Goal: Task Accomplishment & Management: Complete application form

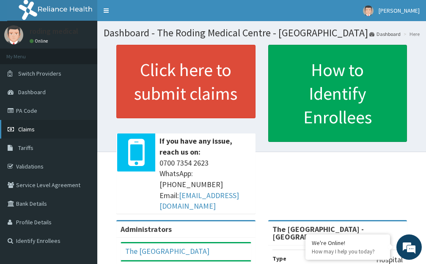
click at [35, 129] on link "Claims" at bounding box center [48, 129] width 97 height 19
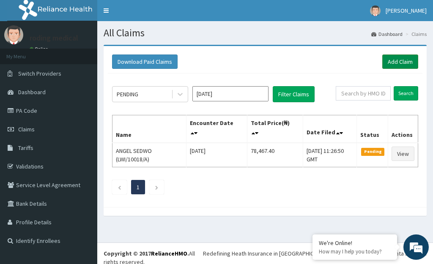
click at [391, 63] on link "Add Claim" at bounding box center [400, 62] width 36 height 14
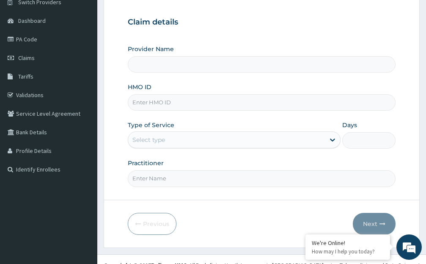
scroll to position [83, 0]
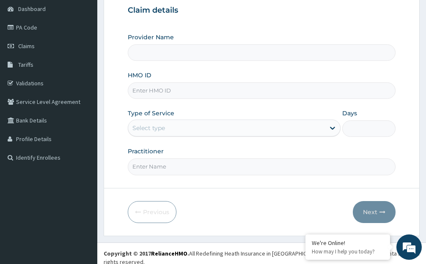
type input "The [GEOGRAPHIC_DATA] - [GEOGRAPHIC_DATA]"
click at [179, 92] on input "HMO ID" at bounding box center [261, 90] width 267 height 16
type input "BVT/10070/A"
click at [194, 130] on div "Select type" at bounding box center [226, 128] width 196 height 14
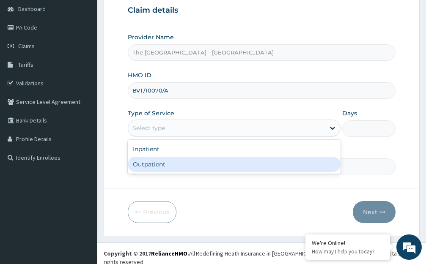
click at [153, 163] on div "Outpatient" at bounding box center [234, 164] width 213 height 15
type input "1"
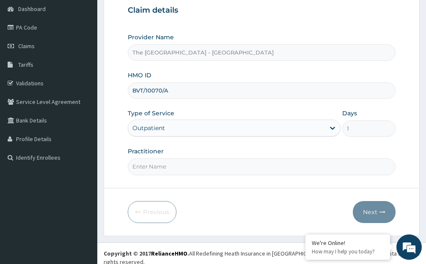
click at [178, 169] on input "Practitioner" at bounding box center [261, 166] width 267 height 16
type input "R"
type input "DR ROLI"
click at [366, 213] on button "Next" at bounding box center [373, 212] width 43 height 22
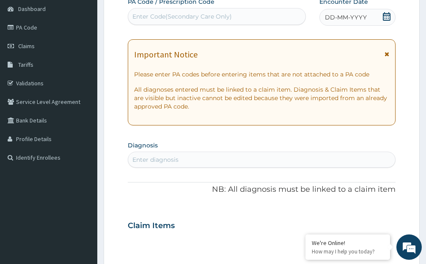
click at [349, 19] on span "DD-MM-YYYY" at bounding box center [346, 17] width 42 height 8
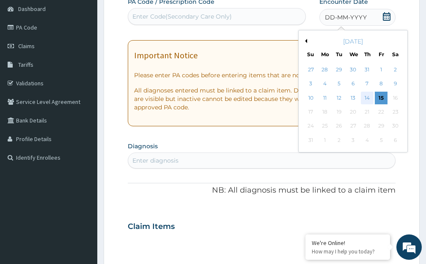
click at [366, 97] on div "14" at bounding box center [366, 98] width 13 height 13
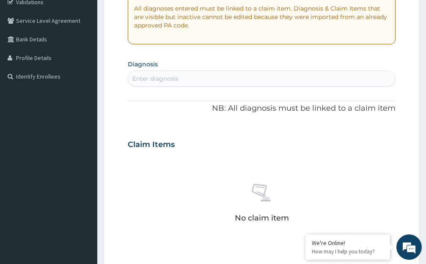
scroll to position [168, 0]
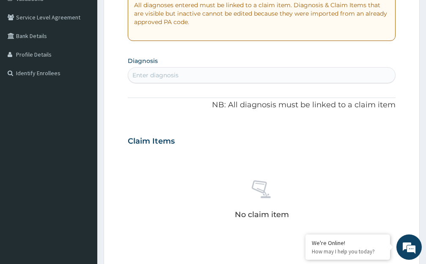
click at [199, 74] on div "Enter diagnosis" at bounding box center [261, 75] width 267 height 14
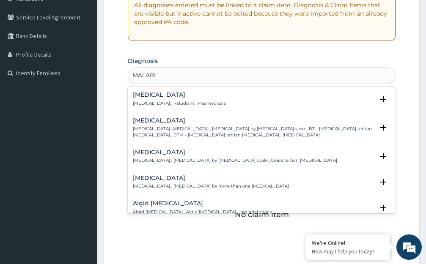
type input "MALARIA"
click at [146, 94] on h4 "[MEDICAL_DATA]" at bounding box center [179, 95] width 93 height 6
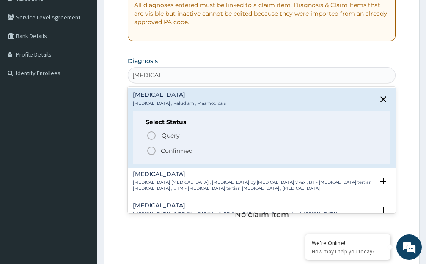
click at [151, 151] on icon "status option filled" at bounding box center [151, 151] width 10 height 10
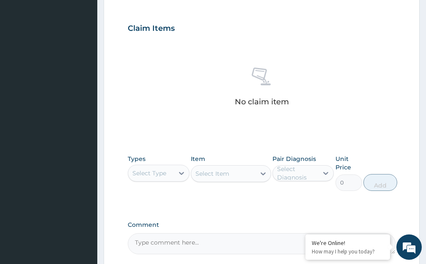
scroll to position [295, 0]
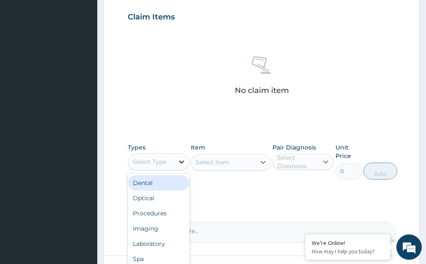
click at [182, 160] on icon at bounding box center [181, 162] width 8 height 8
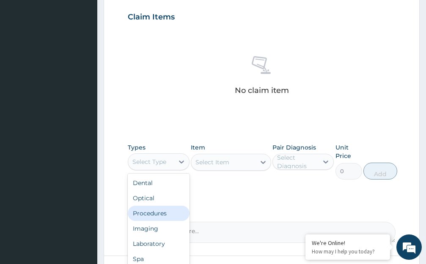
click at [153, 208] on div "Procedures" at bounding box center [159, 213] width 62 height 15
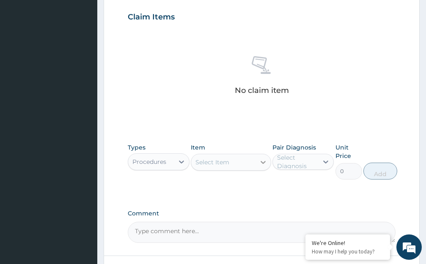
click at [262, 162] on icon at bounding box center [263, 162] width 8 height 8
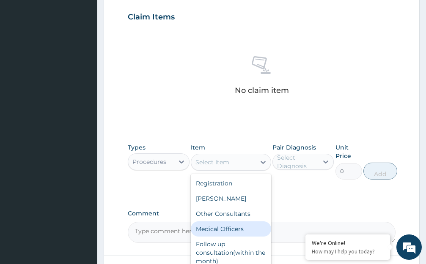
click at [232, 227] on div "Medical Officers" at bounding box center [231, 228] width 80 height 15
type input "5000"
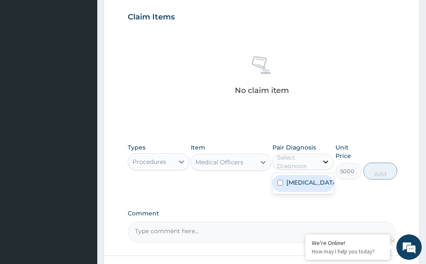
click at [324, 161] on icon at bounding box center [325, 162] width 5 height 3
click at [316, 188] on div "[MEDICAL_DATA]" at bounding box center [303, 183] width 62 height 17
checkbox input "true"
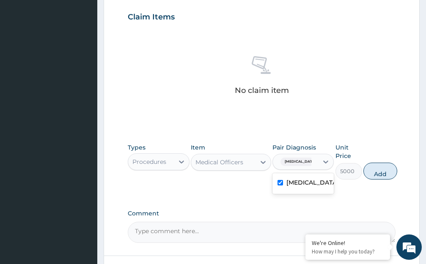
click at [382, 175] on button "Add" at bounding box center [380, 171] width 34 height 17
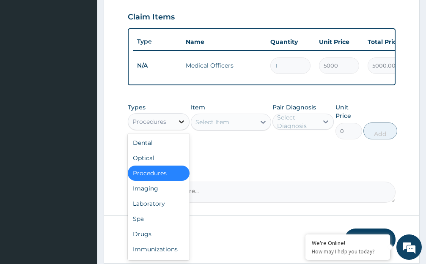
click at [180, 123] on icon at bounding box center [181, 121] width 5 height 3
click at [165, 210] on div "Laboratory" at bounding box center [159, 203] width 62 height 15
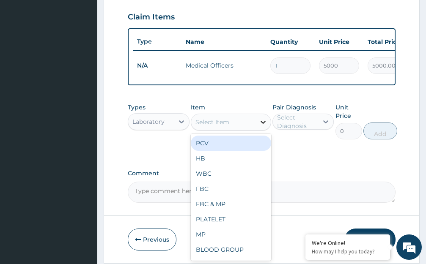
click at [261, 124] on icon at bounding box center [262, 122] width 5 height 3
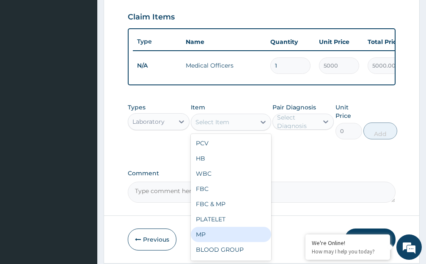
click at [200, 240] on div "MP" at bounding box center [231, 234] width 80 height 15
type input "2550"
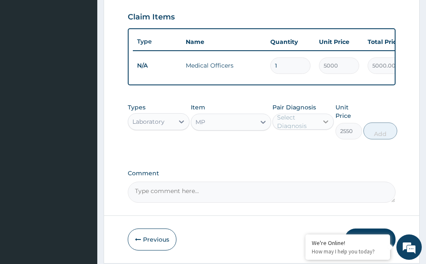
click at [325, 126] on icon at bounding box center [325, 121] width 8 height 8
click at [325, 152] on div "[MEDICAL_DATA]" at bounding box center [303, 143] width 62 height 17
checkbox input "true"
click at [382, 139] on button "Add" at bounding box center [380, 131] width 34 height 17
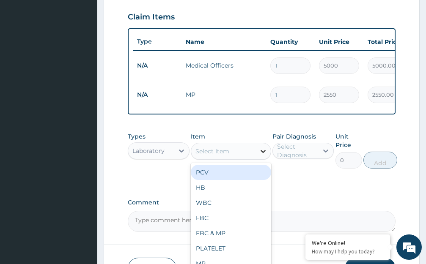
click at [262, 153] on icon at bounding box center [262, 151] width 5 height 3
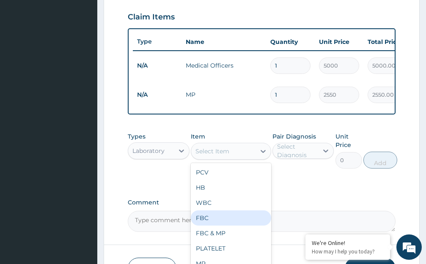
click at [219, 223] on div "FBC" at bounding box center [231, 217] width 80 height 15
type input "4500"
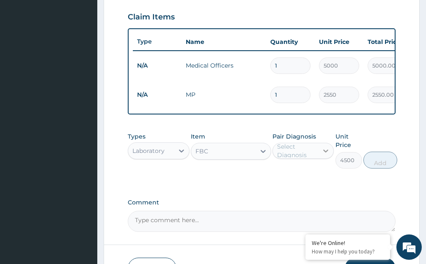
click at [325, 153] on icon at bounding box center [325, 151] width 5 height 3
click at [317, 179] on div "[MEDICAL_DATA]" at bounding box center [303, 172] width 62 height 17
checkbox input "true"
click at [377, 169] on button "Add" at bounding box center [380, 160] width 34 height 17
type input "0"
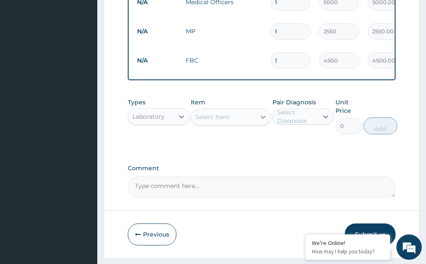
scroll to position [379, 0]
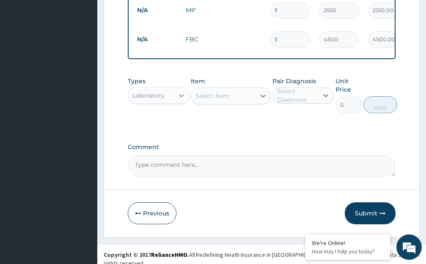
click at [183, 100] on icon at bounding box center [181, 95] width 8 height 8
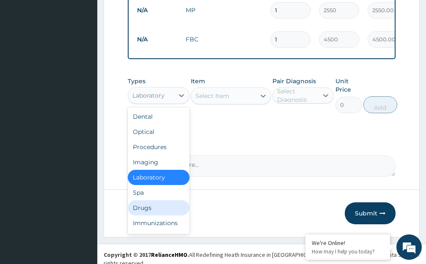
click at [175, 216] on div "Drugs" at bounding box center [159, 207] width 62 height 15
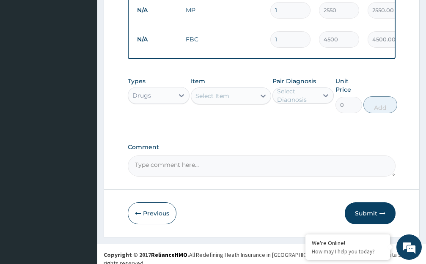
click at [261, 98] on icon at bounding box center [262, 96] width 5 height 3
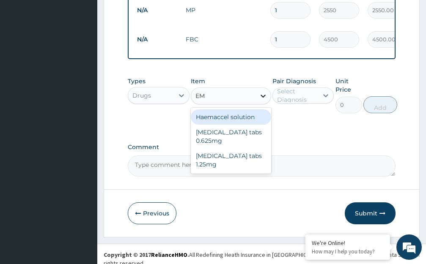
type input "E"
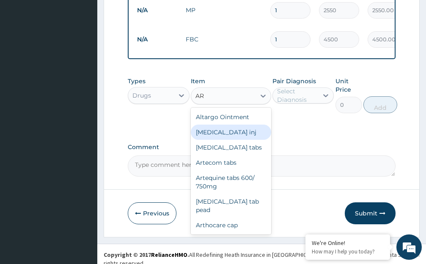
type input "A"
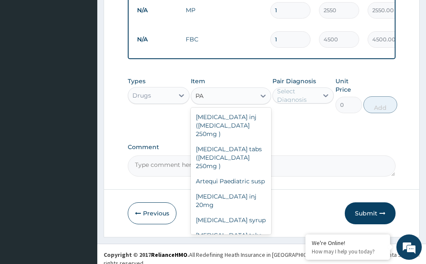
type input "P"
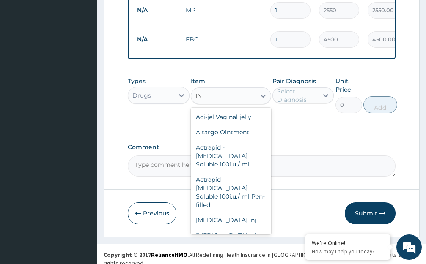
type input "INJ"
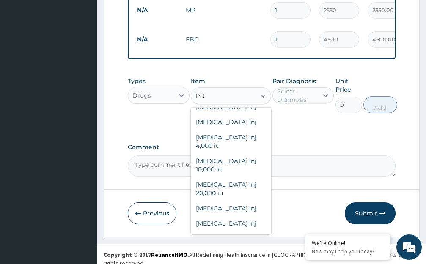
scroll to position [642, 0]
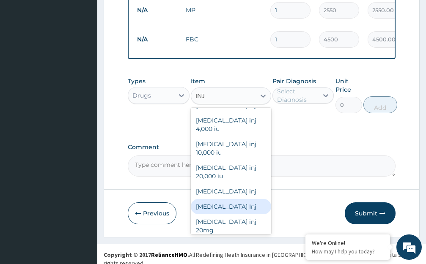
click at [214, 199] on div "Fansidar Inj" at bounding box center [231, 206] width 80 height 15
type input "1085.7"
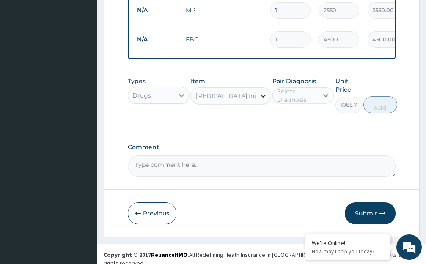
click at [262, 100] on icon at bounding box center [263, 96] width 8 height 8
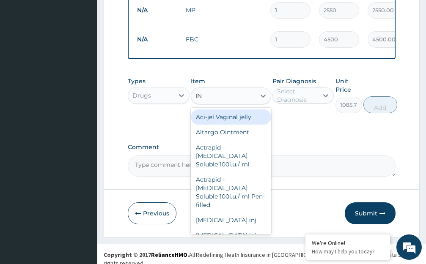
type input "INJ"
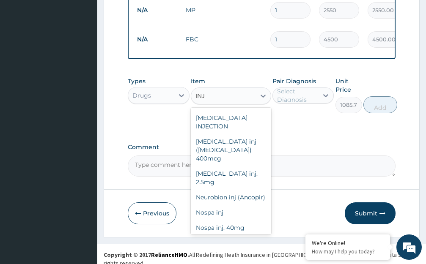
scroll to position [1200, 0]
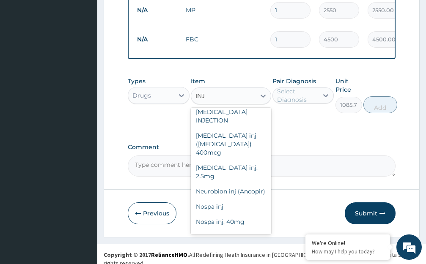
click at [210, 253] on div "Paluther inj (80mg [MEDICAL_DATA])" at bounding box center [231, 265] width 80 height 24
type input "2702.7"
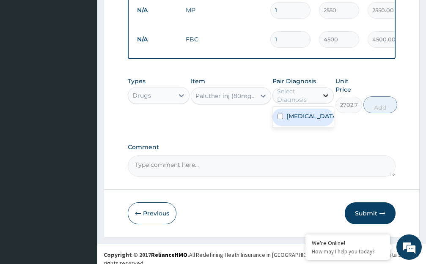
click at [324, 97] on icon at bounding box center [325, 95] width 5 height 3
click at [318, 124] on div "[MEDICAL_DATA]" at bounding box center [303, 117] width 62 height 17
checkbox input "true"
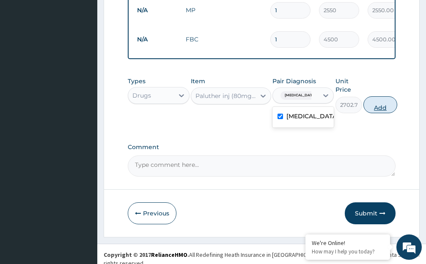
click at [379, 113] on button "Add" at bounding box center [380, 104] width 34 height 17
type input "0"
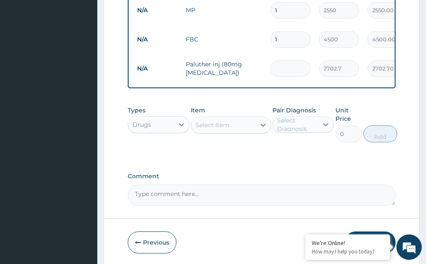
type input "0.00"
type input "6"
type input "16216.20"
type input "6"
click at [261, 127] on icon at bounding box center [262, 125] width 5 height 3
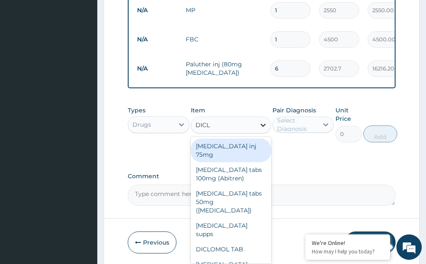
type input "DICLO"
click at [239, 155] on div "[MEDICAL_DATA] inj 75mg" at bounding box center [231, 151] width 80 height 24
type input "1085.7"
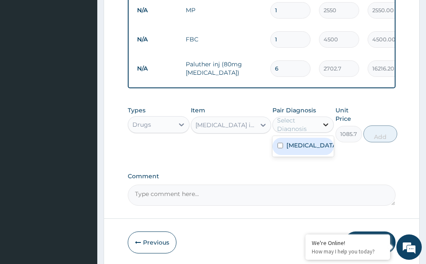
click at [323, 126] on icon at bounding box center [325, 124] width 5 height 3
drag, startPoint x: 316, startPoint y: 153, endPoint x: 340, endPoint y: 154, distance: 23.7
click at [317, 153] on div "[MEDICAL_DATA]" at bounding box center [303, 146] width 62 height 17
checkbox input "true"
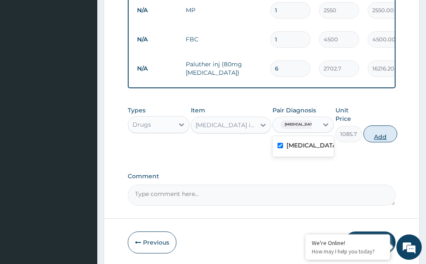
click at [377, 142] on button "Add" at bounding box center [380, 134] width 34 height 17
type input "0"
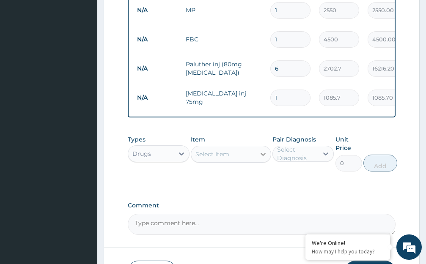
click at [262, 158] on icon at bounding box center [263, 154] width 8 height 8
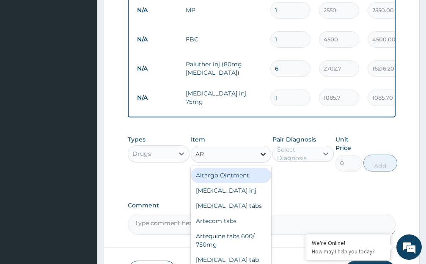
type input "ART"
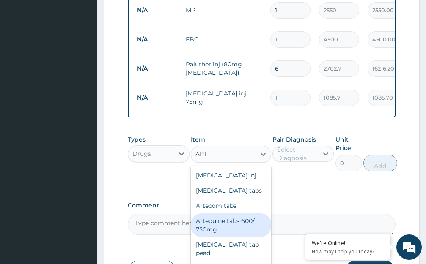
click at [227, 229] on div "Artequine tabs 600/ 750mg" at bounding box center [231, 225] width 80 height 24
type input "600.6"
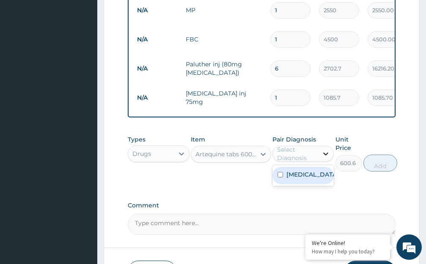
click at [324, 156] on icon at bounding box center [325, 154] width 5 height 3
click at [278, 177] on input "checkbox" at bounding box center [279, 174] width 5 height 5
checkbox input "true"
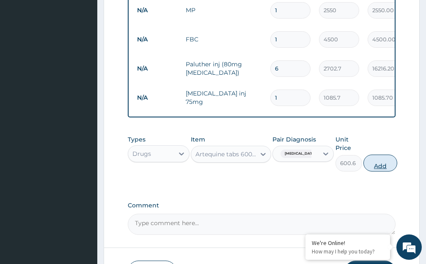
click at [382, 172] on button "Add" at bounding box center [380, 163] width 34 height 17
type input "0"
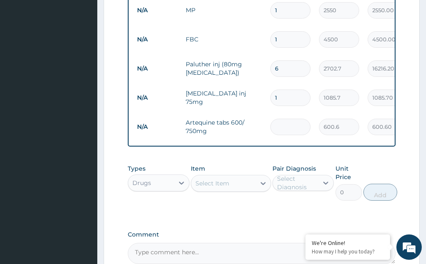
type input "0.00"
type input "6"
type input "3603.60"
type input "6"
click at [264, 188] on icon at bounding box center [263, 183] width 8 height 8
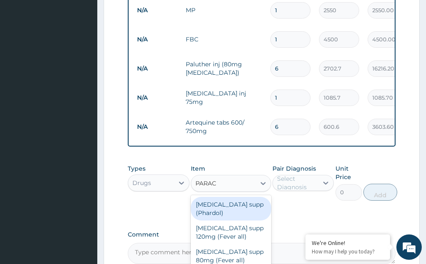
type input "PARACE"
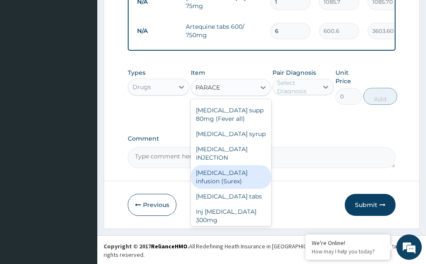
scroll to position [49, 0]
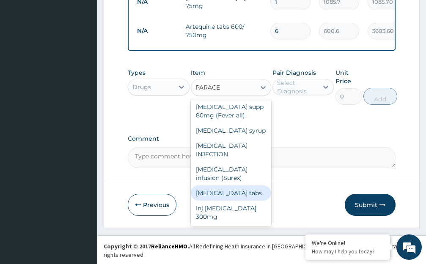
click at [220, 200] on div "[MEDICAL_DATA] tabs" at bounding box center [231, 193] width 80 height 15
type input "53.9"
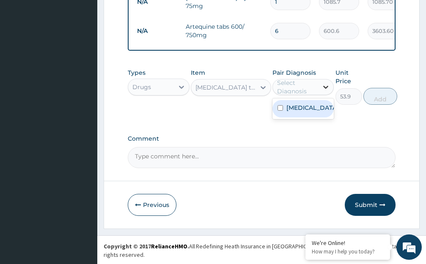
click at [326, 91] on icon at bounding box center [325, 87] width 8 height 8
click at [317, 117] on div "[MEDICAL_DATA]" at bounding box center [303, 108] width 62 height 17
checkbox input "true"
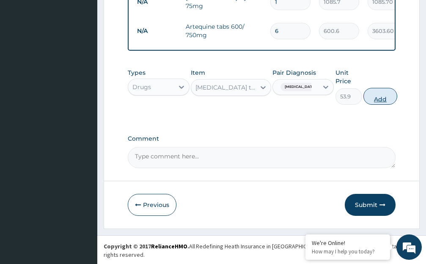
click at [378, 105] on button "Add" at bounding box center [380, 96] width 34 height 17
type input "0"
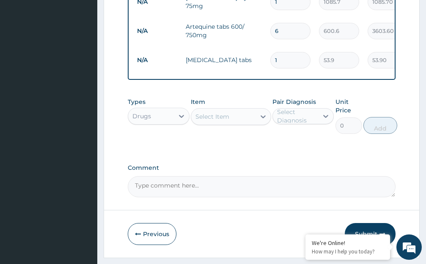
type input "18"
type input "970.20"
type input "18"
click at [262, 121] on icon at bounding box center [263, 116] width 8 height 8
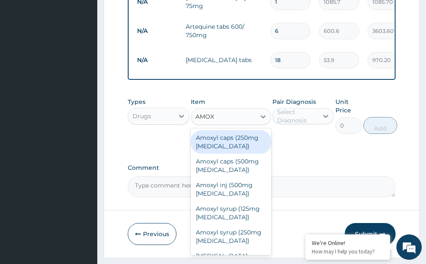
type input "AMOXI"
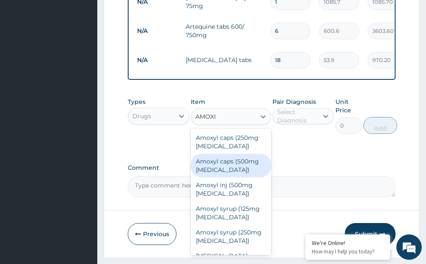
click at [225, 175] on div "Amoxyl caps (500mg [MEDICAL_DATA])" at bounding box center [231, 166] width 80 height 24
type input "215.6"
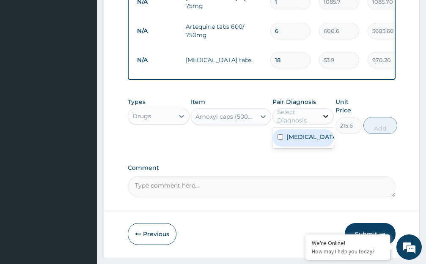
click at [324, 118] on icon at bounding box center [325, 116] width 5 height 3
click at [325, 147] on div "[MEDICAL_DATA]" at bounding box center [303, 137] width 62 height 17
checkbox input "true"
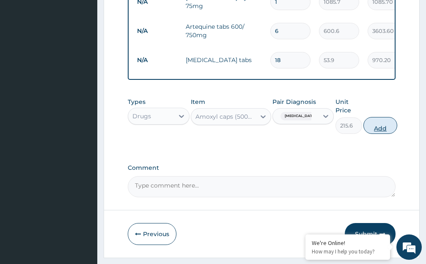
click at [378, 134] on button "Add" at bounding box center [380, 125] width 34 height 17
type input "0"
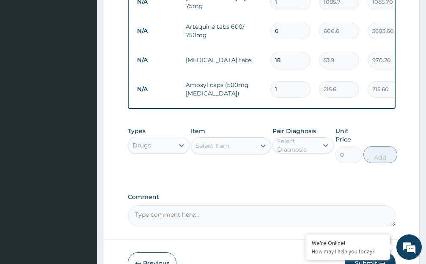
type input "15"
type input "3234.00"
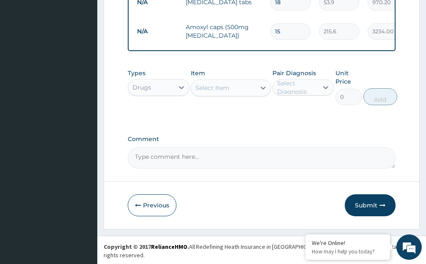
scroll to position [533, 0]
type input "15"
click at [360, 213] on button "Submit" at bounding box center [369, 205] width 51 height 22
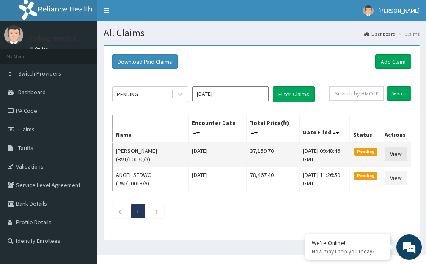
click at [395, 154] on link "View" at bounding box center [395, 154] width 23 height 14
